Goal: Task Accomplishment & Management: Use online tool/utility

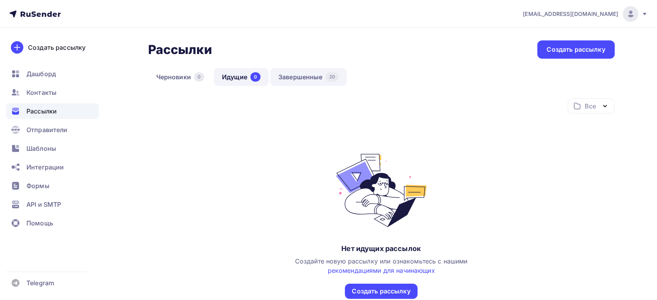
click at [295, 78] on link "Завершенные 20" at bounding box center [308, 77] width 77 height 18
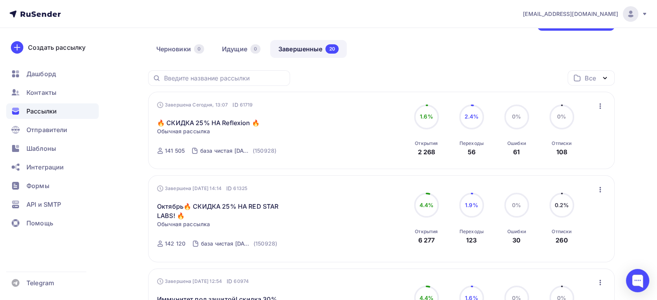
scroll to position [43, 0]
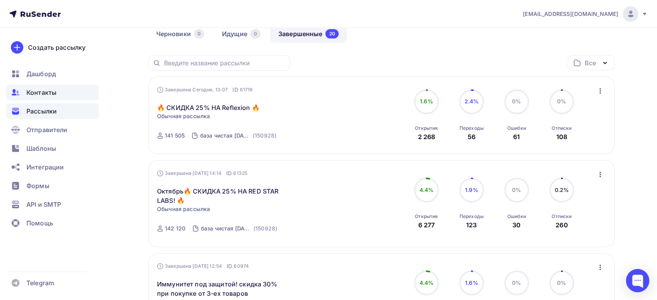
click at [50, 93] on span "Контакты" at bounding box center [41, 92] width 30 height 9
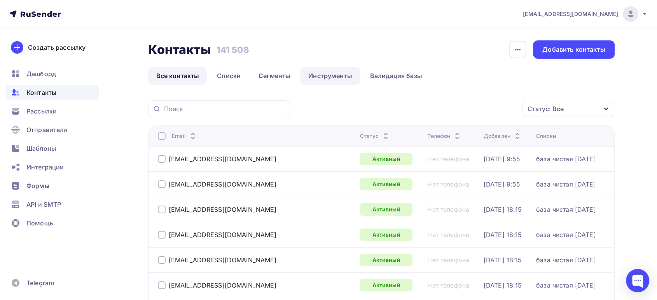
click at [330, 75] on link "Инструменты" at bounding box center [330, 76] width 60 height 18
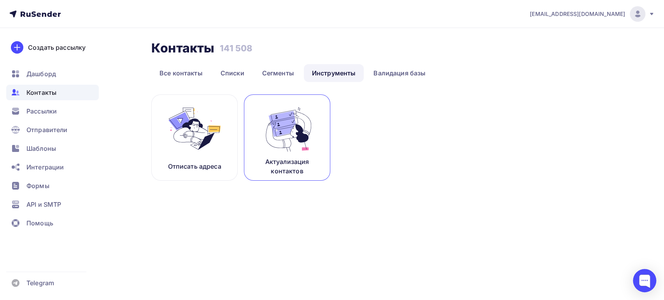
click at [304, 129] on img at bounding box center [287, 128] width 52 height 49
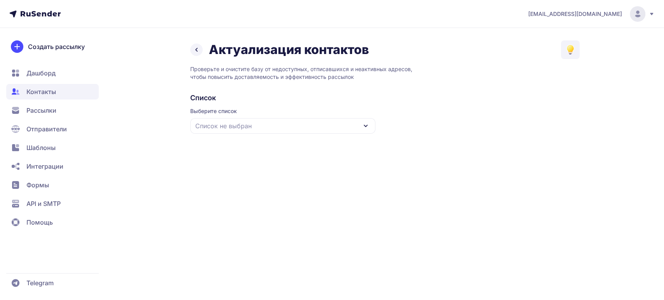
click at [294, 129] on div "Список не выбран" at bounding box center [282, 126] width 185 height 16
click at [238, 172] on div "база чистая [DATE]" at bounding box center [283, 173] width 176 height 19
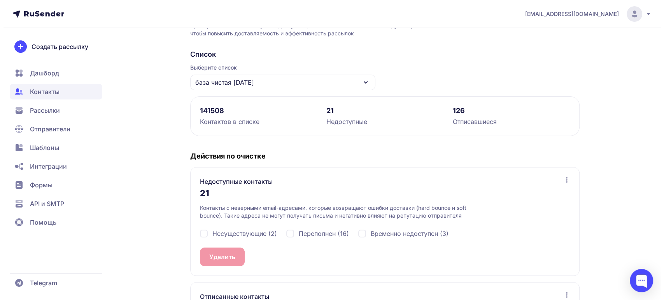
scroll to position [88, 0]
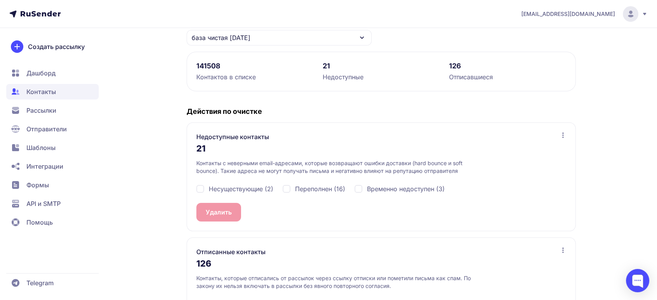
click at [218, 189] on span "Несуществующие (2)" at bounding box center [241, 188] width 65 height 9
checkbox input "true"
click at [289, 184] on div "Переполнен (16)" at bounding box center [314, 188] width 63 height 9
checkbox input "true"
click at [398, 186] on span "Временно недоступен (3)" at bounding box center [406, 188] width 78 height 9
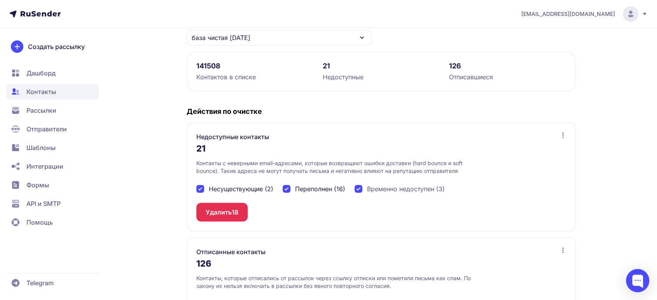
checkbox input "true"
click at [218, 217] on button "Удалить 21" at bounding box center [221, 212] width 51 height 19
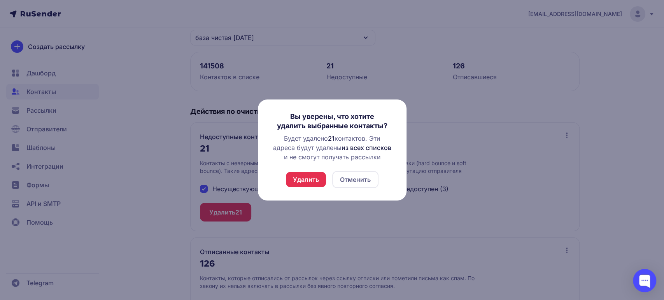
click at [315, 180] on button "Удалить" at bounding box center [306, 180] width 40 height 16
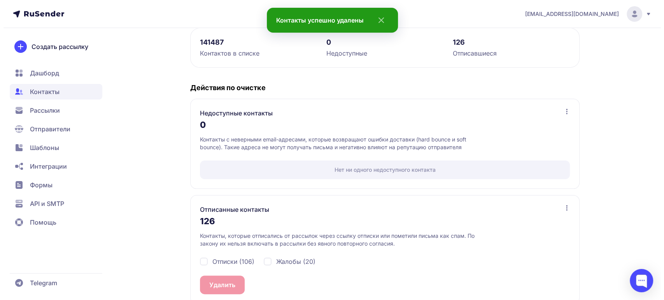
scroll to position [124, 0]
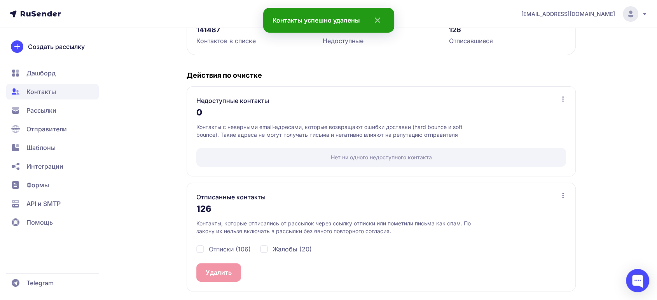
click at [215, 248] on span "Отписки (106)" at bounding box center [230, 249] width 42 height 9
checkbox input "true"
click at [272, 248] on div "Жалобы (20)" at bounding box center [286, 249] width 52 height 9
checkbox input "true"
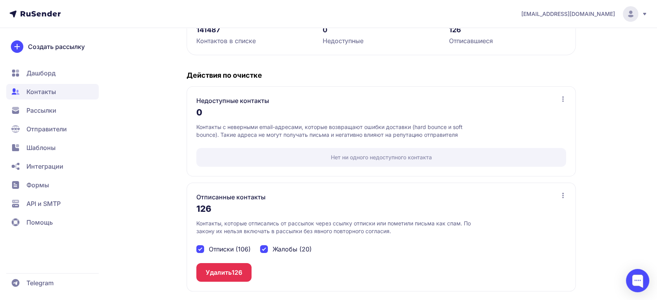
click at [219, 273] on button "Удалить 126" at bounding box center [223, 272] width 55 height 19
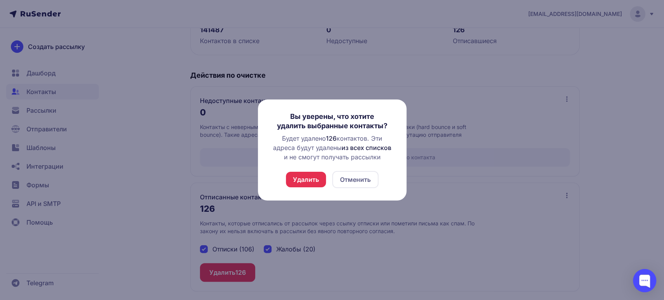
click at [309, 177] on button "Удалить" at bounding box center [306, 180] width 40 height 16
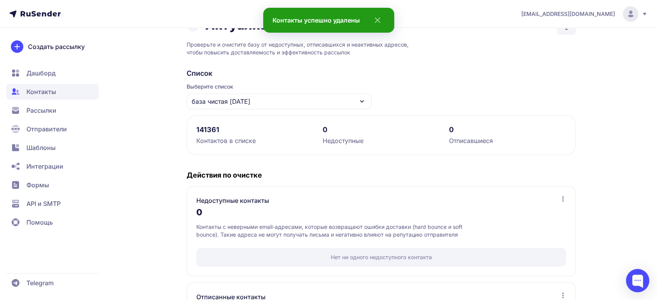
scroll to position [19, 0]
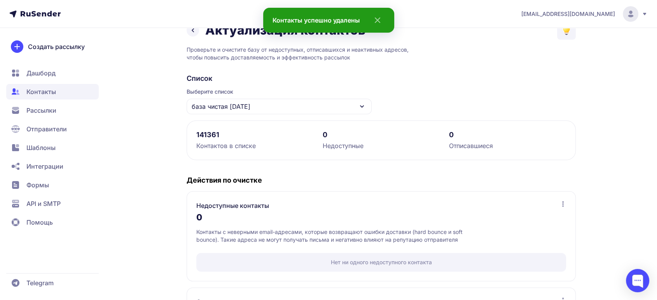
click at [37, 72] on span "Дашборд" at bounding box center [40, 72] width 29 height 9
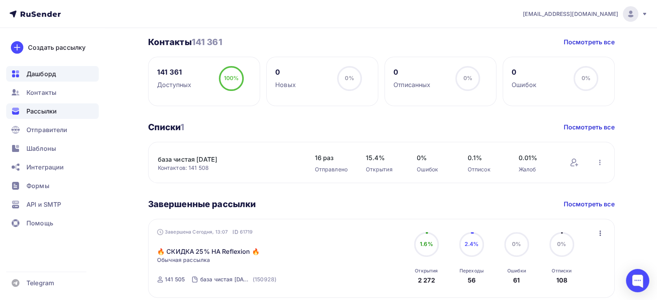
scroll to position [129, 0]
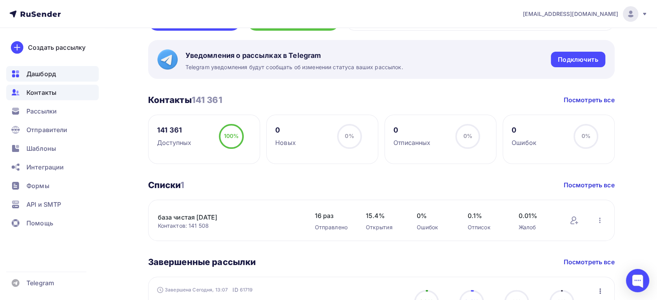
click at [37, 93] on span "Контакты" at bounding box center [41, 92] width 30 height 9
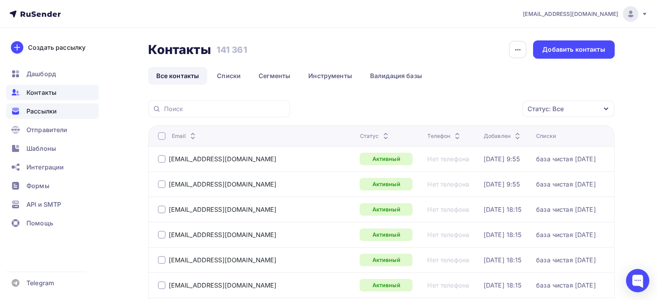
click at [49, 112] on span "Рассылки" at bounding box center [41, 111] width 30 height 9
